Goal: Navigation & Orientation: Find specific page/section

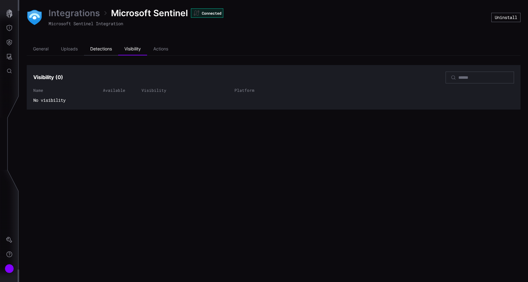
click at [97, 50] on li "Detections" at bounding box center [101, 49] width 34 height 12
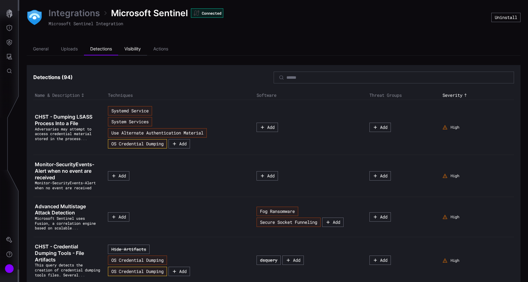
click at [124, 52] on li "Visibility" at bounding box center [132, 49] width 29 height 12
